Goal: Task Accomplishment & Management: Use online tool/utility

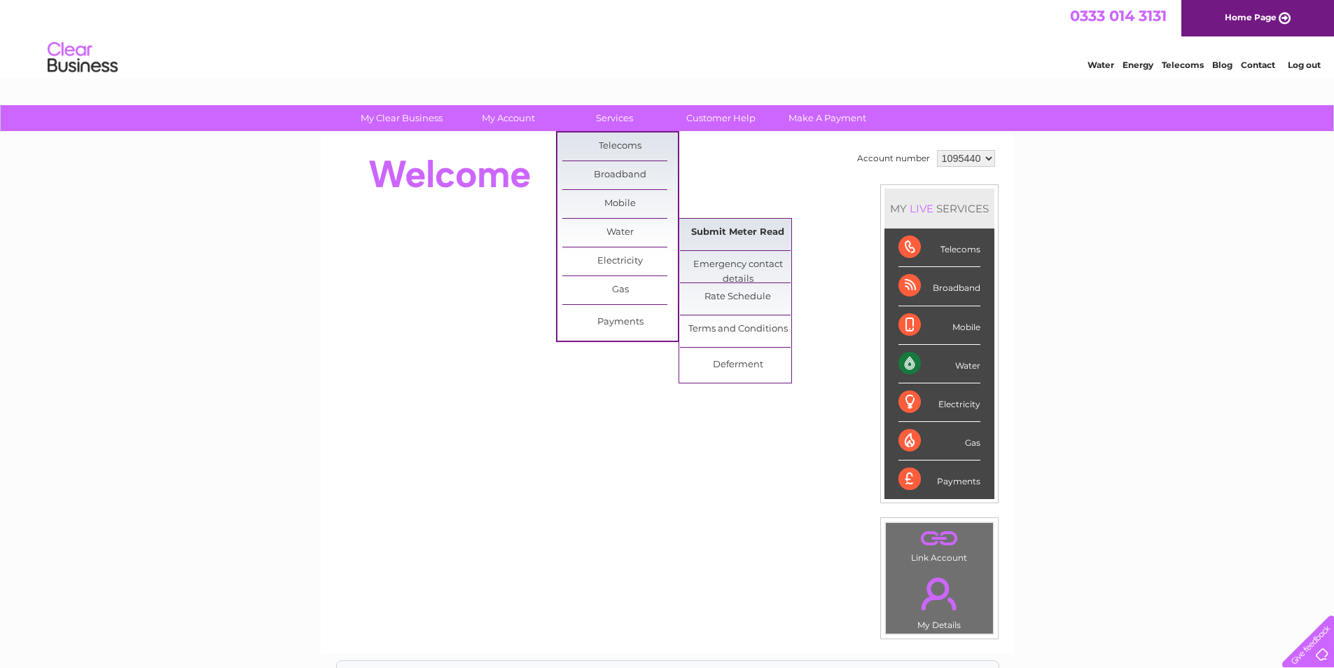
click at [774, 236] on link "Submit Meter Read" at bounding box center [738, 233] width 116 height 28
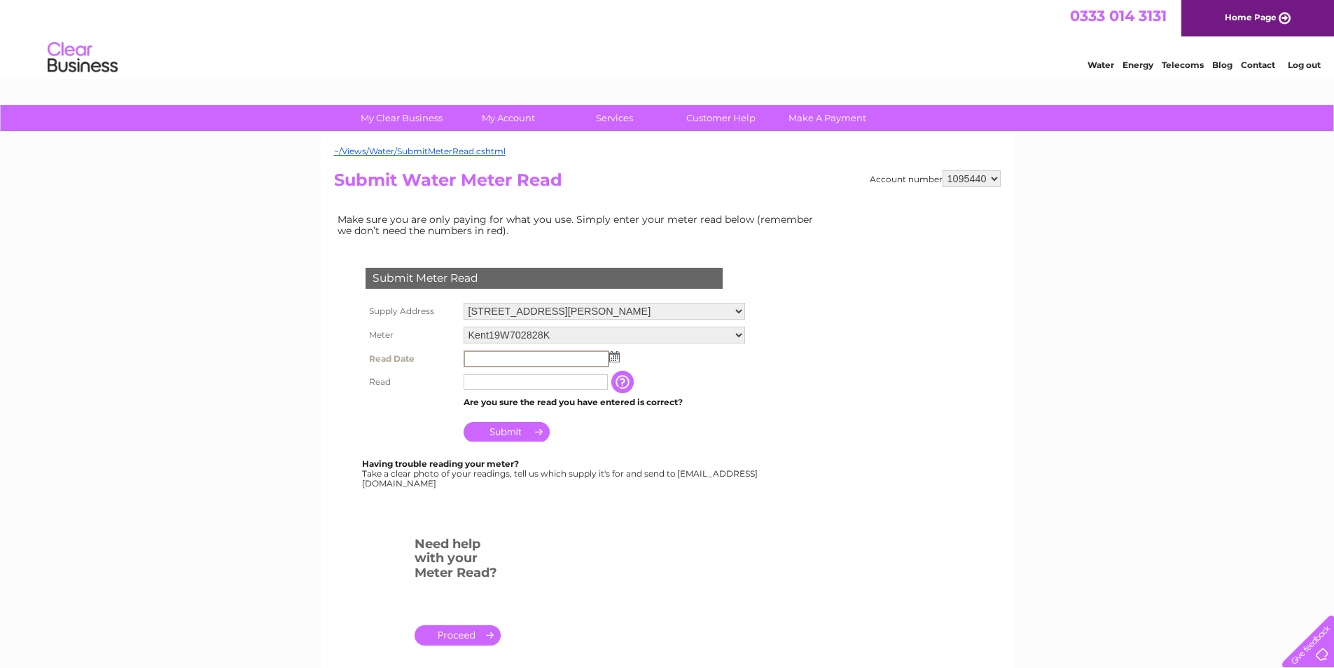
click at [488, 357] on input "text" at bounding box center [537, 358] width 146 height 17
click at [616, 356] on img at bounding box center [614, 356] width 11 height 11
click at [524, 420] on link "2" at bounding box center [521, 417] width 20 height 14
type input "2025/09/02"
click at [516, 382] on input "text" at bounding box center [537, 381] width 146 height 17
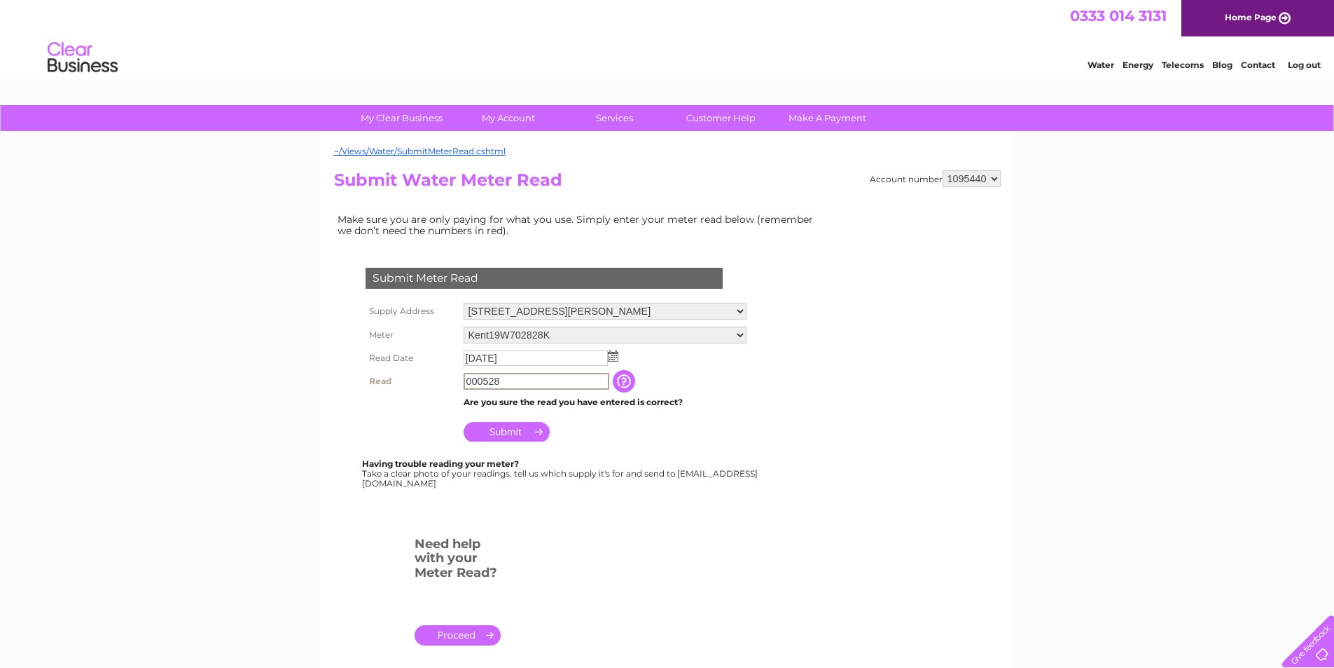
type input "000528"
click at [516, 429] on input "Submit" at bounding box center [507, 430] width 86 height 20
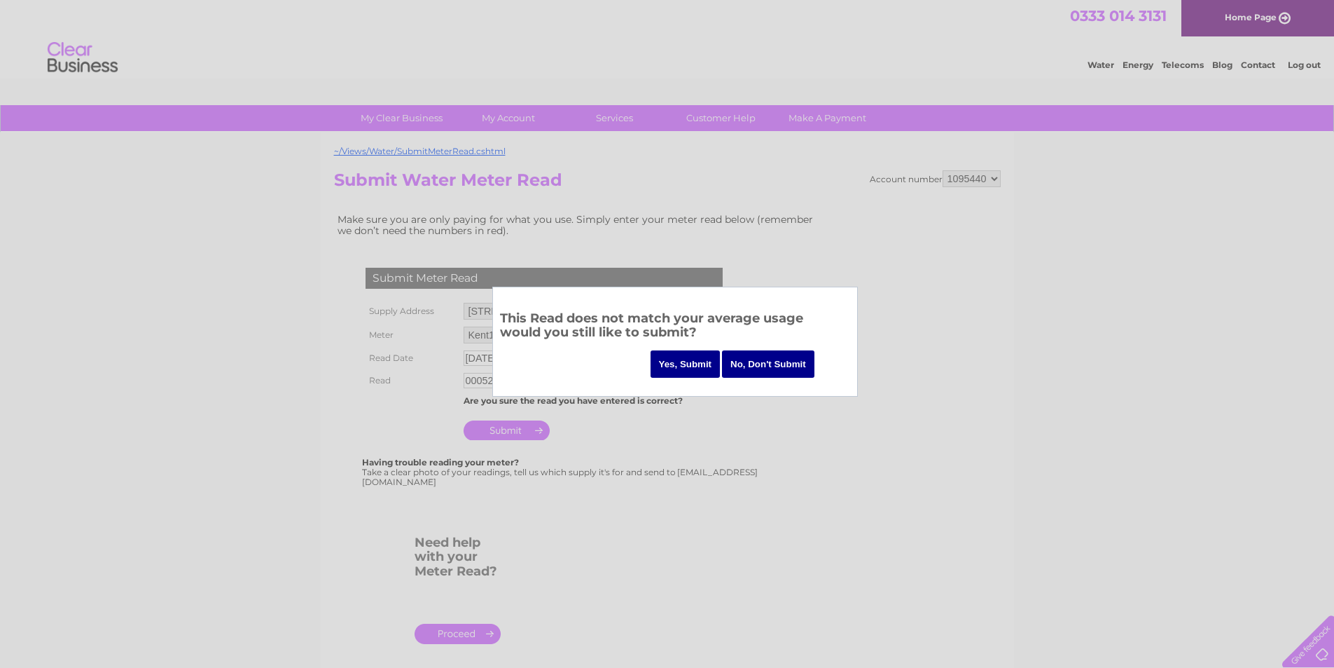
click at [686, 359] on input "Yes, Submit" at bounding box center [686, 363] width 70 height 27
